Goal: Task Accomplishment & Management: Complete application form

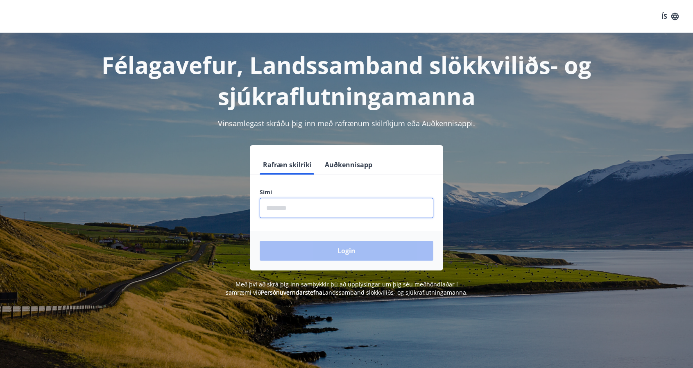
click at [293, 212] on input "phone" at bounding box center [347, 208] width 174 height 20
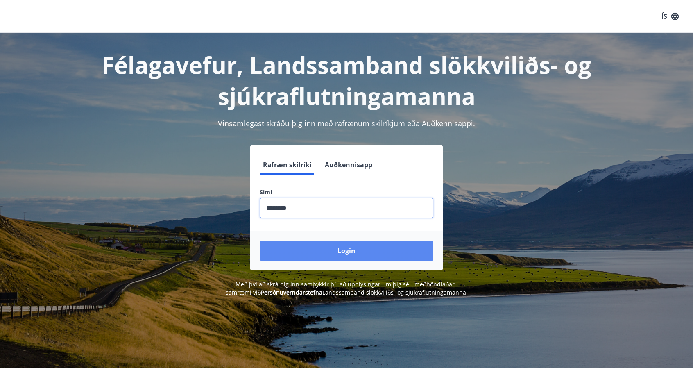
type input "********"
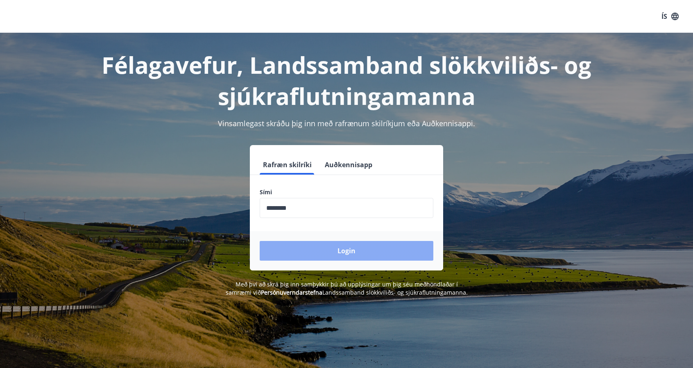
click at [343, 245] on button "Login" at bounding box center [347, 251] width 174 height 20
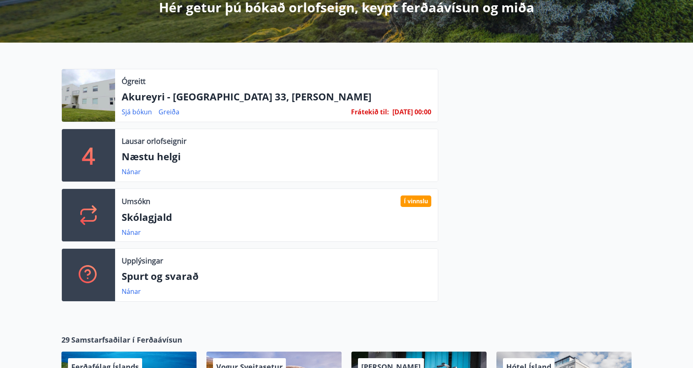
scroll to position [162, 0]
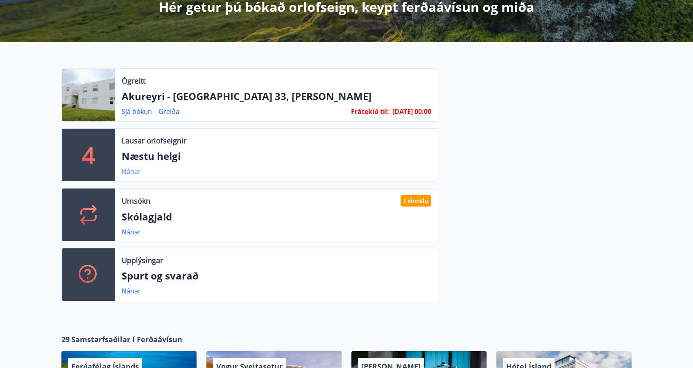
click at [131, 168] on link "Nánar" at bounding box center [131, 171] width 19 height 9
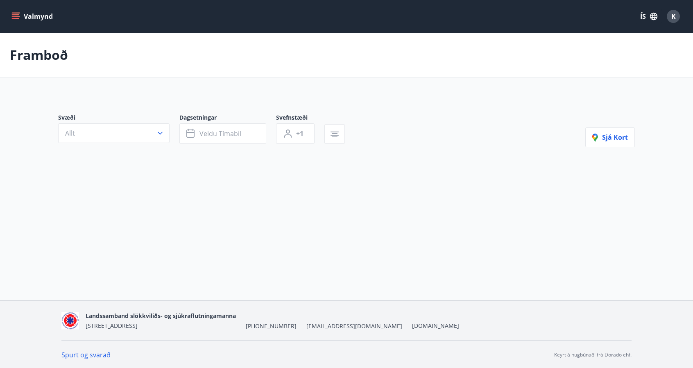
type input "*"
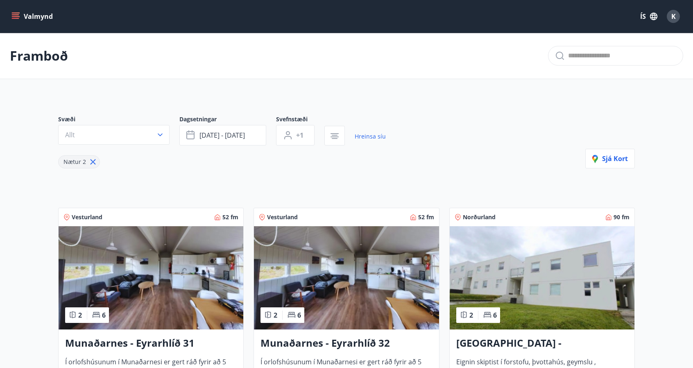
scroll to position [162, 0]
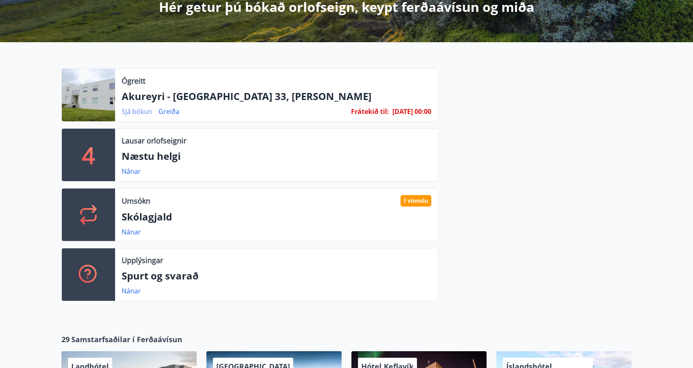
click at [141, 110] on link "Sjá bókun" at bounding box center [137, 111] width 30 height 9
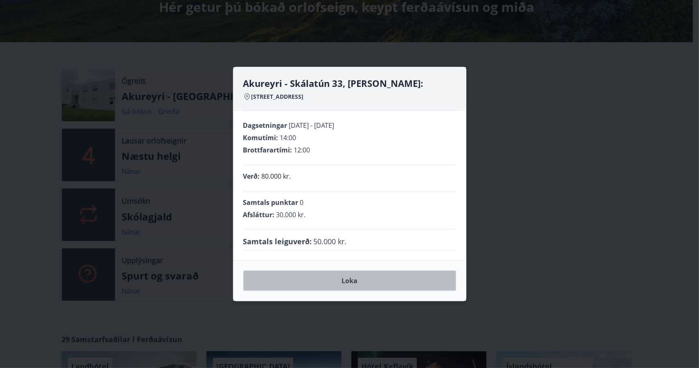
click at [359, 280] on button "Loka" at bounding box center [349, 280] width 213 height 20
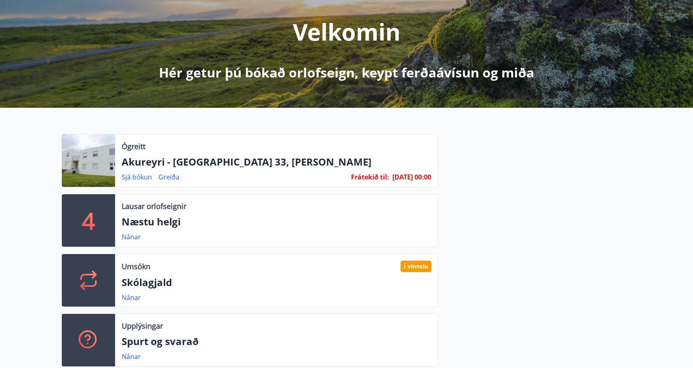
scroll to position [0, 0]
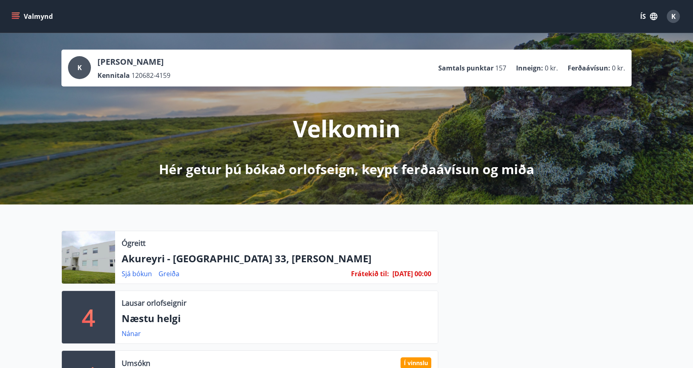
click at [20, 15] on button "Valmynd" at bounding box center [33, 16] width 46 height 15
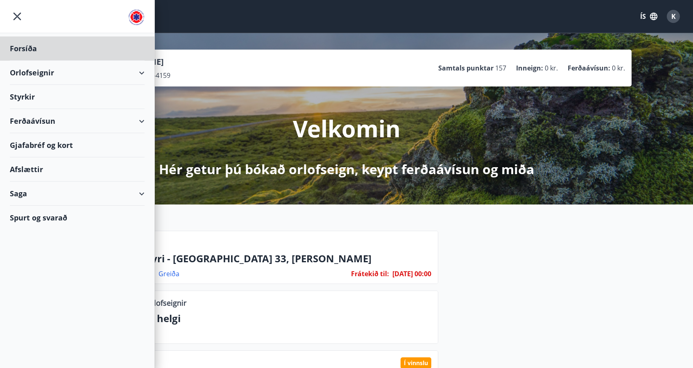
click at [31, 61] on div "Styrkir" at bounding box center [77, 48] width 135 height 24
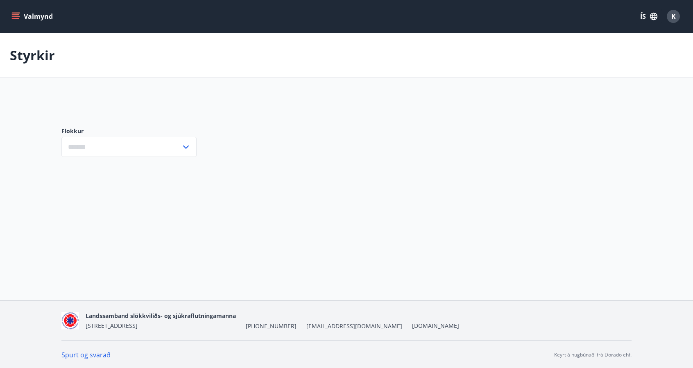
type input "***"
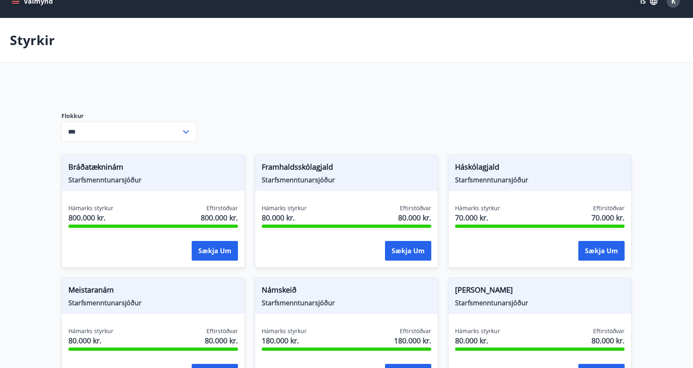
scroll to position [15, 0]
